Goal: Information Seeking & Learning: Learn about a topic

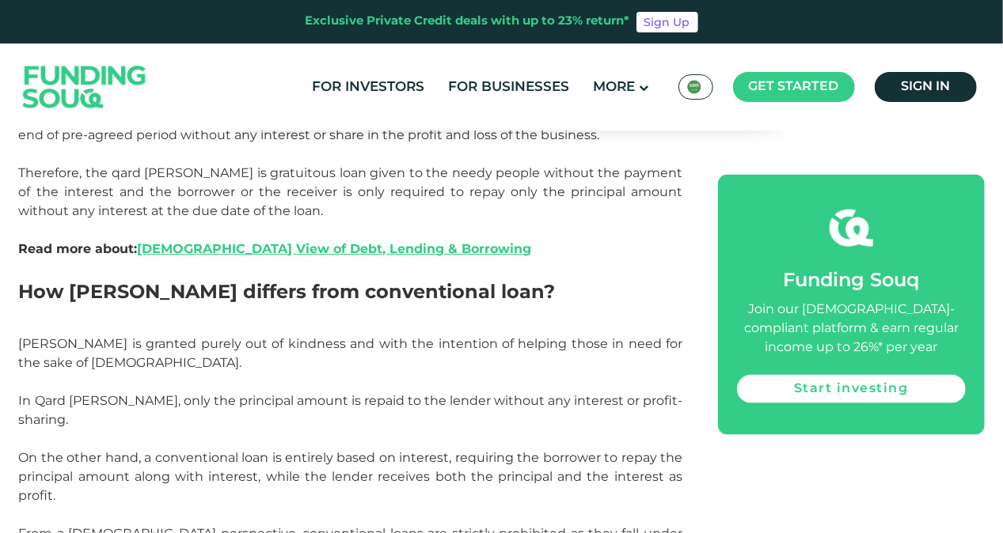
scroll to position [1076, 0]
